Goal: Task Accomplishment & Management: Manage account settings

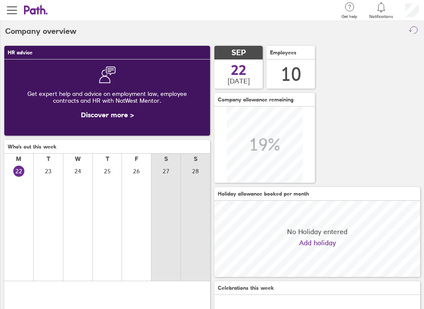
scroll to position [76, 206]
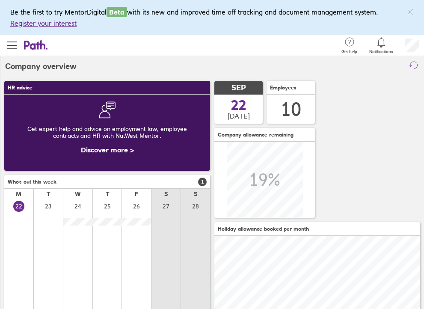
click at [377, 49] on span "Notifications" at bounding box center [382, 51] width 24 height 5
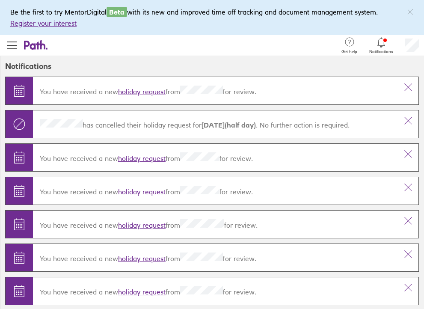
click at [137, 93] on link "holiday request" at bounding box center [142, 91] width 48 height 9
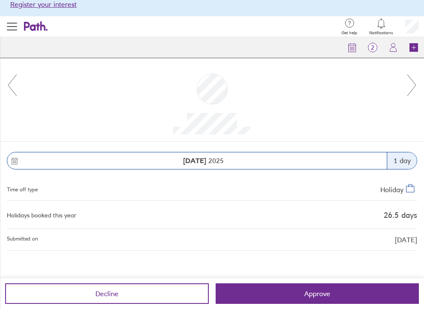
scroll to position [18, 0]
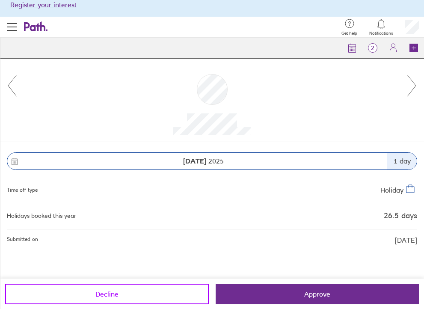
click at [115, 297] on span "Decline" at bounding box center [106, 294] width 23 height 8
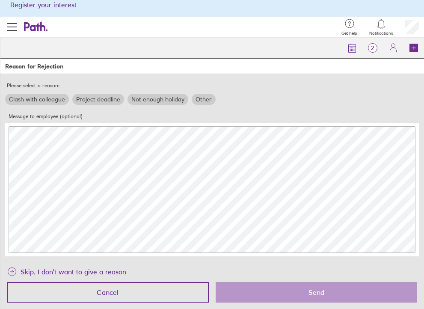
click at [90, 114] on label "Message to employee (optional)" at bounding box center [212, 116] width 414 height 13
click at [201, 103] on label "Other" at bounding box center [204, 99] width 24 height 11
click at [0, 0] on input "Other" at bounding box center [0, 0] width 0 height 0
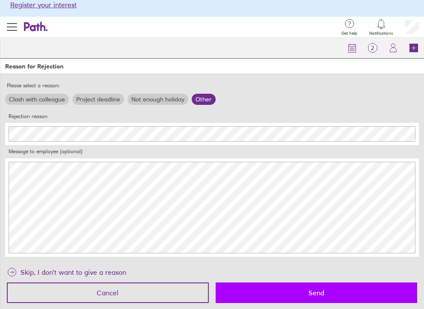
click at [318, 295] on span "Send" at bounding box center [317, 293] width 16 height 8
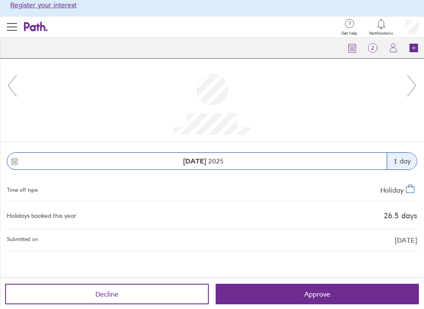
click at [38, 27] on icon at bounding box center [32, 26] width 16 height 9
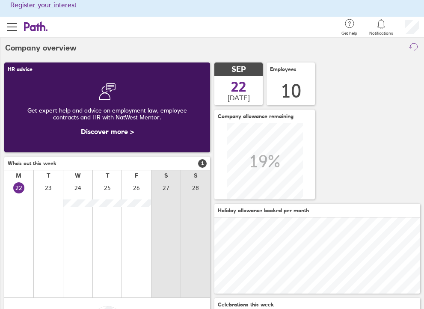
scroll to position [76, 206]
click at [38, 27] on icon at bounding box center [32, 26] width 16 height 9
click at [15, 27] on span "button" at bounding box center [12, 27] width 10 height 1
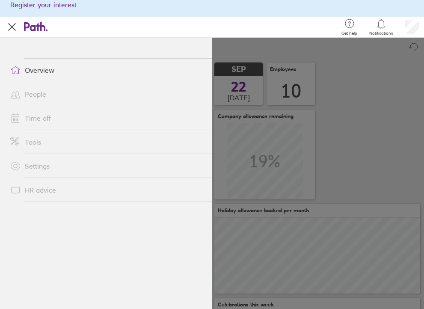
click at [15, 30] on span "button" at bounding box center [12, 27] width 8 height 8
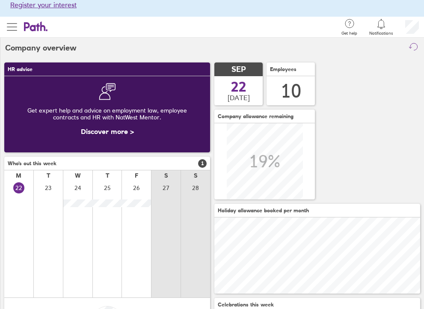
click at [15, 27] on span "button" at bounding box center [12, 27] width 10 height 1
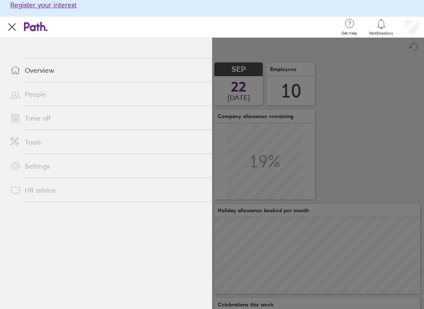
click at [36, 79] on link "Overview" at bounding box center [107, 70] width 209 height 17
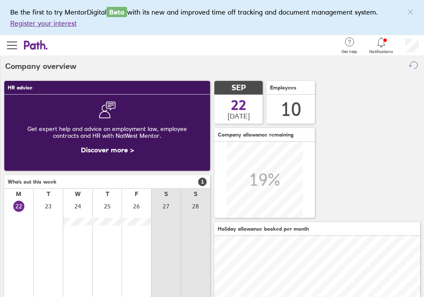
scroll to position [0, 0]
click at [384, 45] on icon at bounding box center [381, 43] width 7 height 10
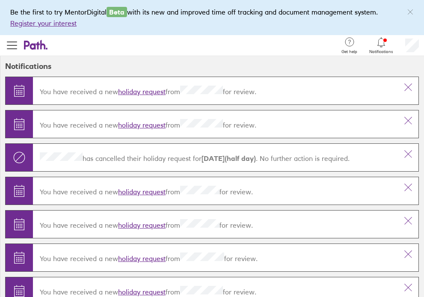
click at [146, 91] on link "holiday request" at bounding box center [142, 91] width 48 height 9
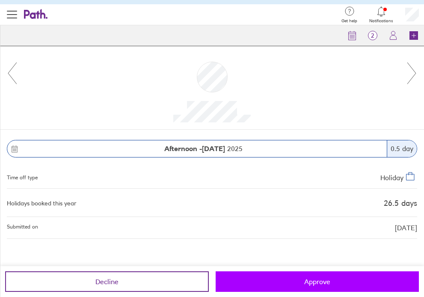
scroll to position [30, 0]
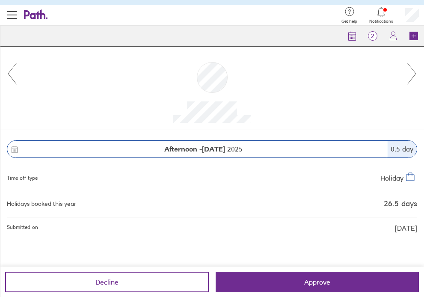
click at [299, 294] on div "Decline Approve" at bounding box center [212, 282] width 424 height 31
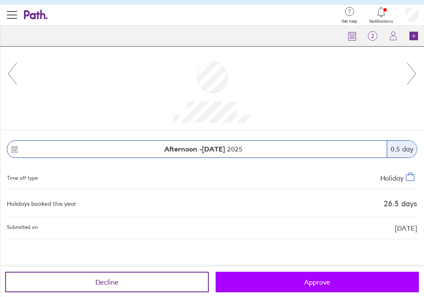
click at [305, 285] on span "Approve" at bounding box center [317, 282] width 26 height 8
